Goal: Check status: Check status

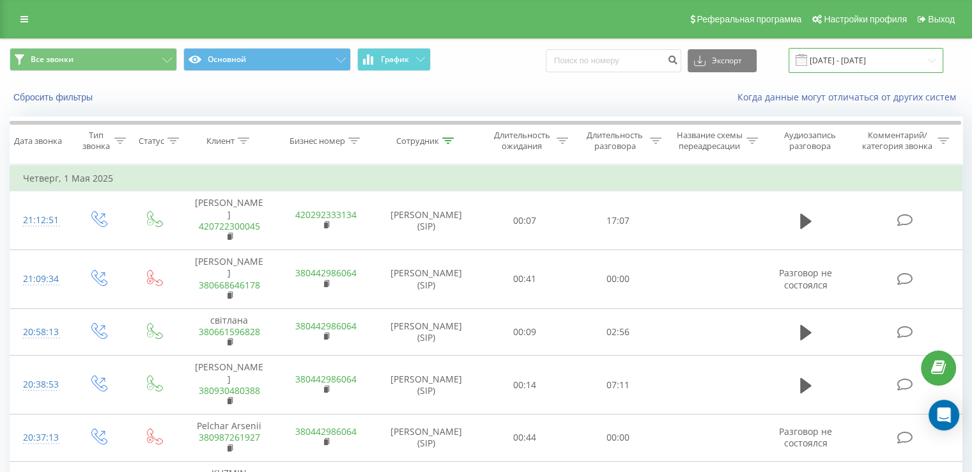
click at [869, 65] on input "[DATE] - [DATE]" at bounding box center [866, 60] width 155 height 25
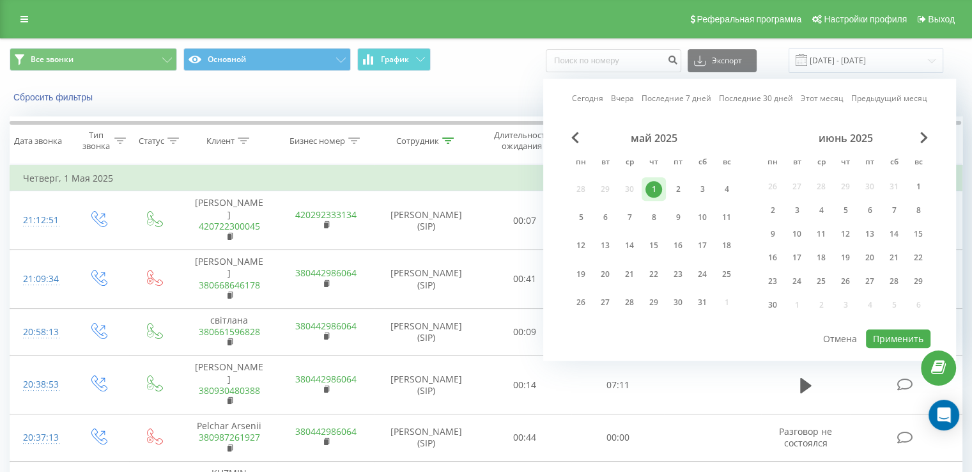
click at [928, 139] on div "июнь 2025" at bounding box center [846, 138] width 170 height 13
click at [923, 135] on div "май 2025 пн вт ср чт пт сб вс 28 29 30 1 2 3 4 5 6 7 8 9 10 11 12 13 14 15 16 1…" at bounding box center [750, 230] width 362 height 196
click at [923, 135] on span "Next Month" at bounding box center [924, 138] width 8 height 12
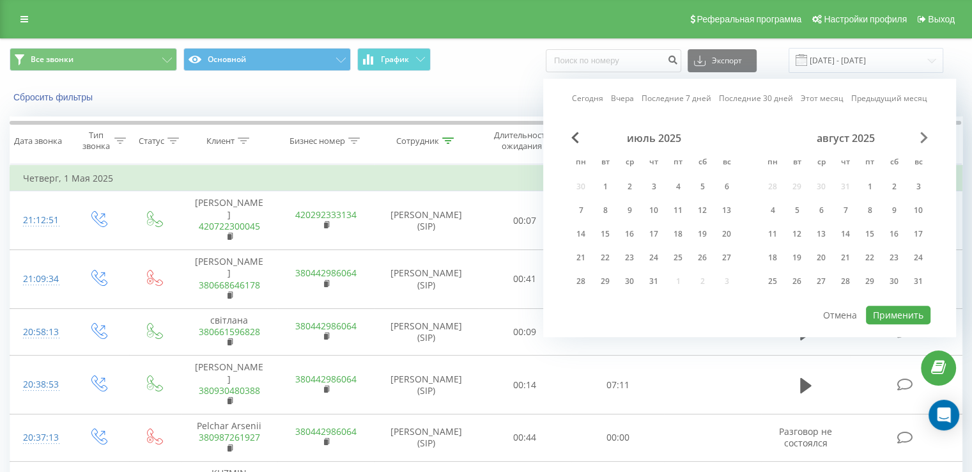
click at [923, 135] on span "Next Month" at bounding box center [924, 138] width 8 height 12
click at [574, 136] on span "Previous Month" at bounding box center [575, 138] width 8 height 12
click at [619, 255] on div "20" at bounding box center [629, 257] width 24 height 19
click at [902, 310] on button "Применить" at bounding box center [898, 315] width 65 height 19
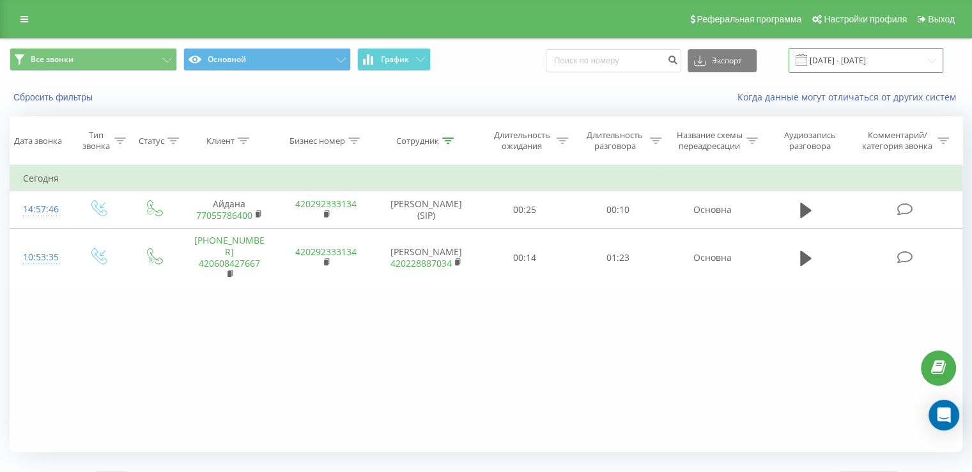
click at [839, 65] on input "[DATE] - [DATE]" at bounding box center [866, 60] width 155 height 25
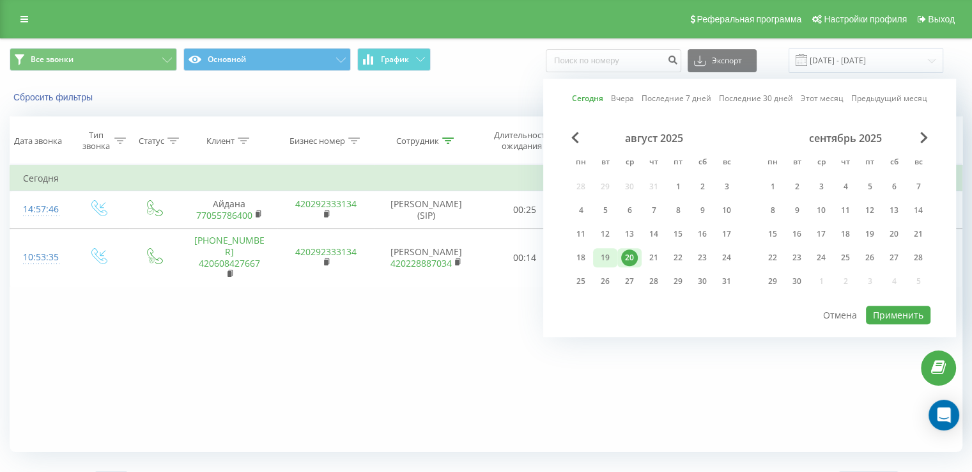
drag, startPoint x: 617, startPoint y: 246, endPoint x: 609, endPoint y: 253, distance: 10.9
click at [609, 253] on div "август 2025 пн вт ср чт пт сб вс 28 29 30 31 1 2 3 4 5 6 7 8 9 10 11 12 13 14 1…" at bounding box center [654, 214] width 170 height 164
click at [609, 253] on div "19" at bounding box center [605, 257] width 17 height 17
click at [901, 307] on button "Применить" at bounding box center [898, 315] width 65 height 19
type input "[DATE] - [DATE]"
